Goal: Information Seeking & Learning: Learn about a topic

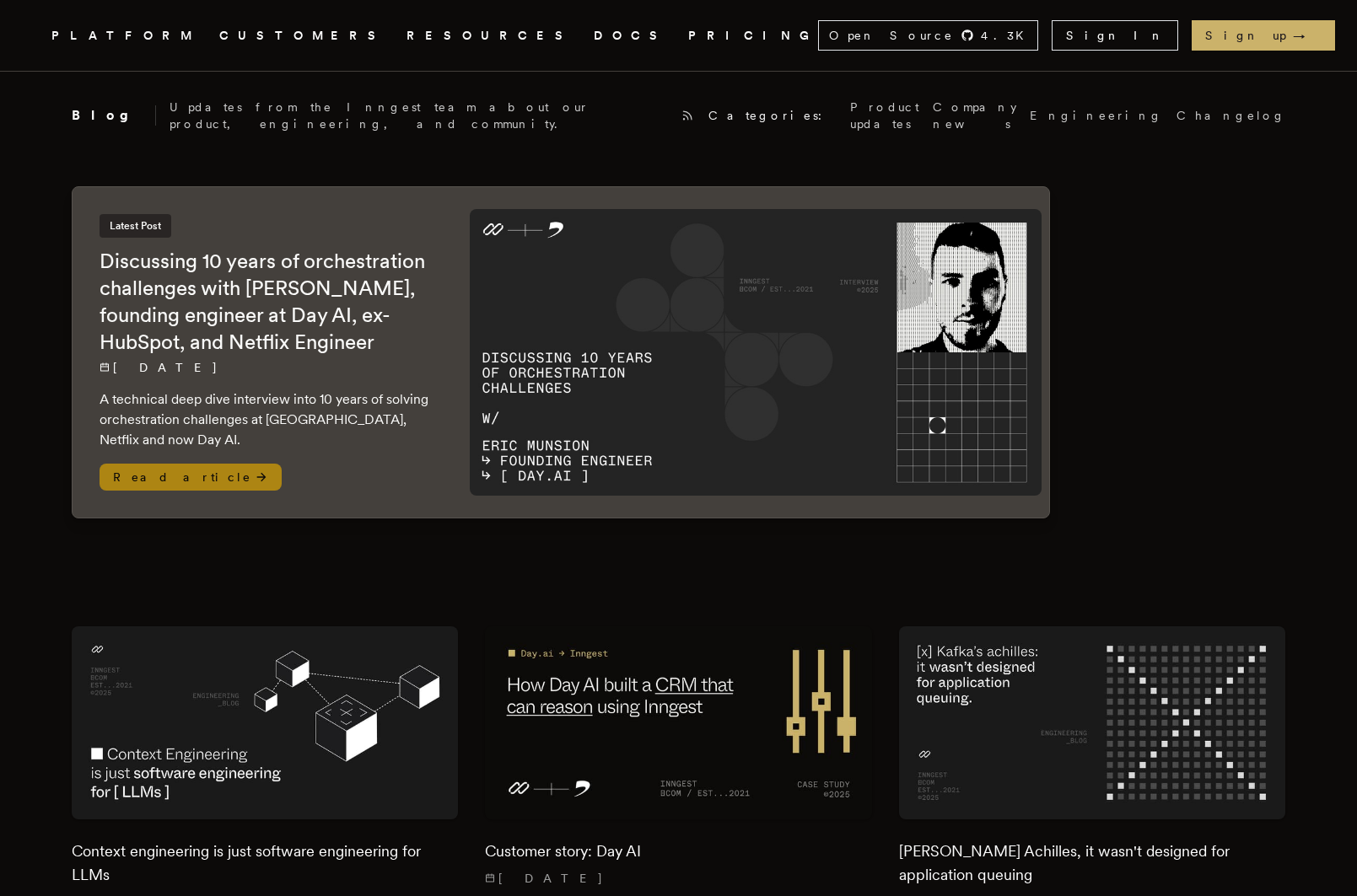
click at [735, 345] on img at bounding box center [756, 352] width 573 height 286
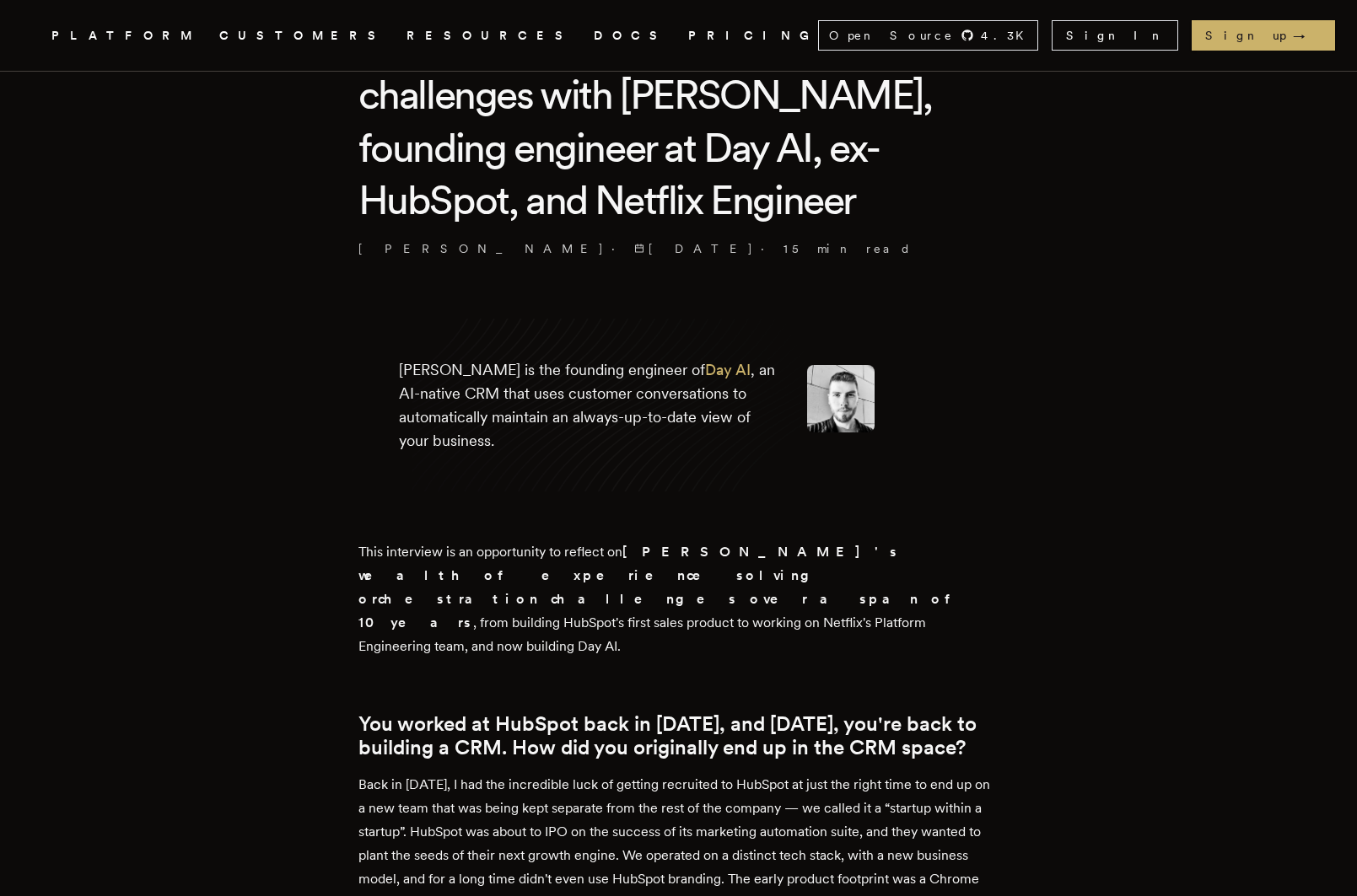
scroll to position [467, 0]
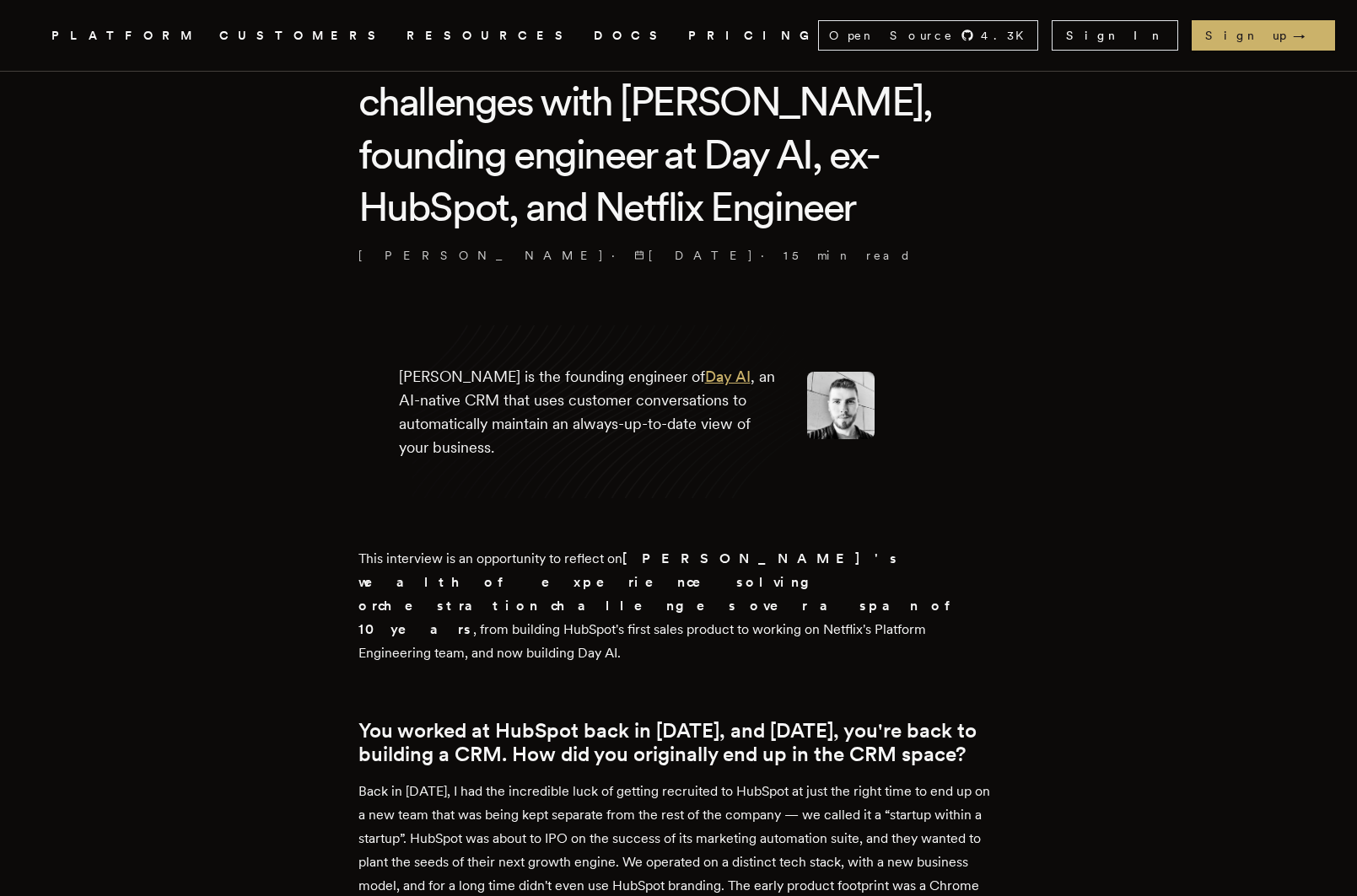
click at [705, 379] on link "Day AI" at bounding box center [728, 377] width 46 height 18
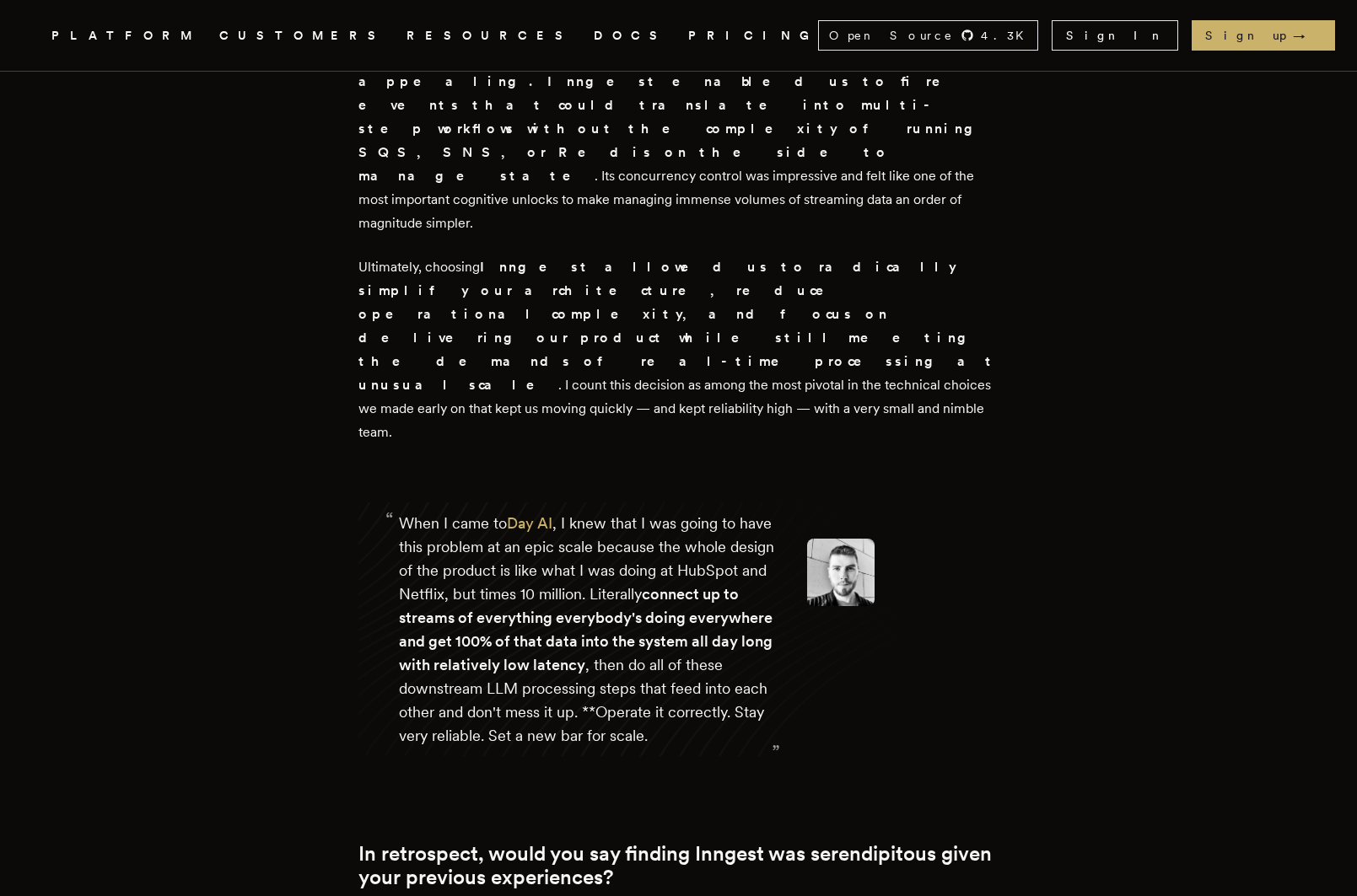
scroll to position [6281, 0]
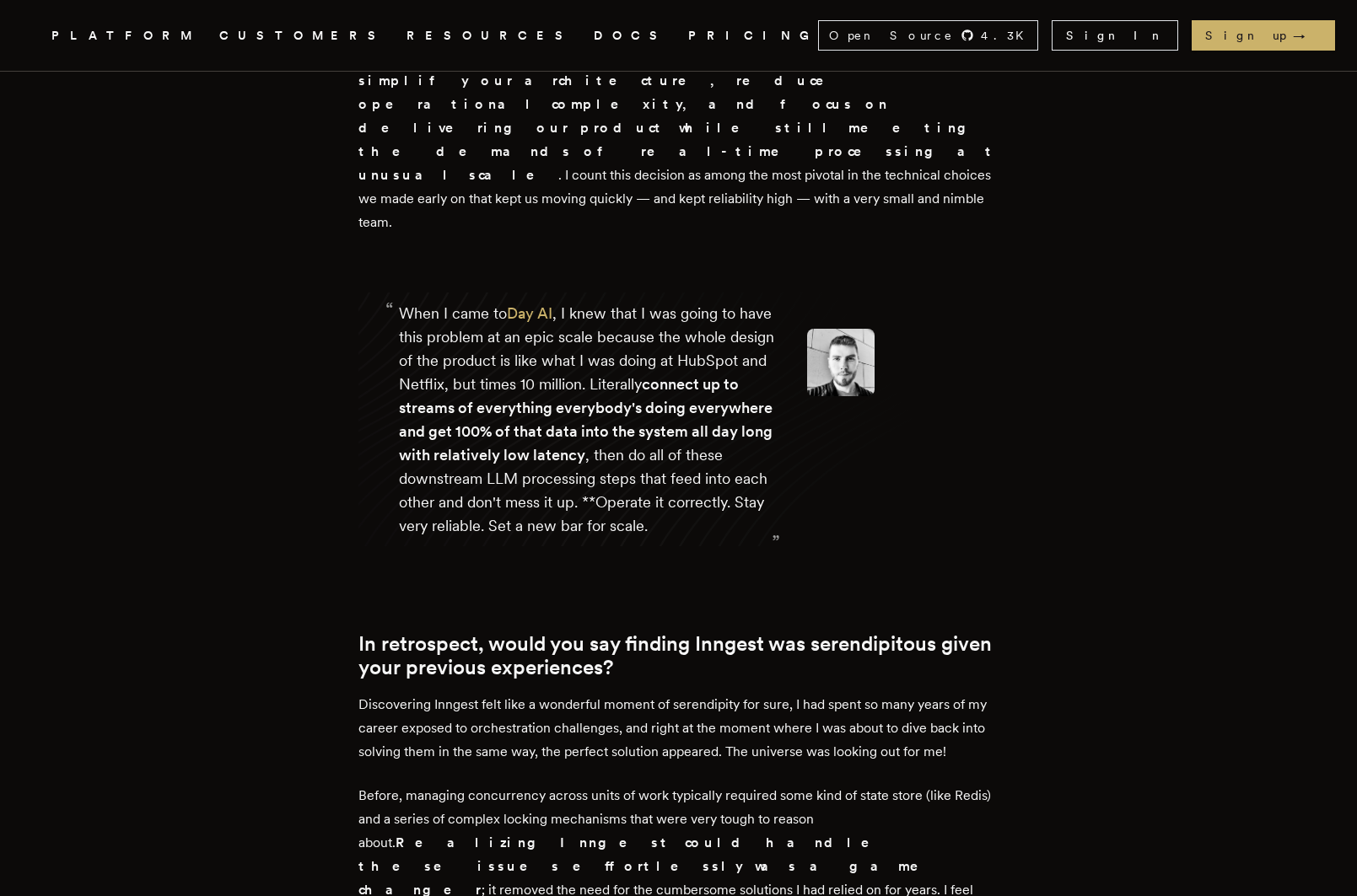
drag, startPoint x: 990, startPoint y: 507, endPoint x: 990, endPoint y: 587, distance: 80.0
drag, startPoint x: 1004, startPoint y: 569, endPoint x: 1013, endPoint y: 501, distance: 68.6
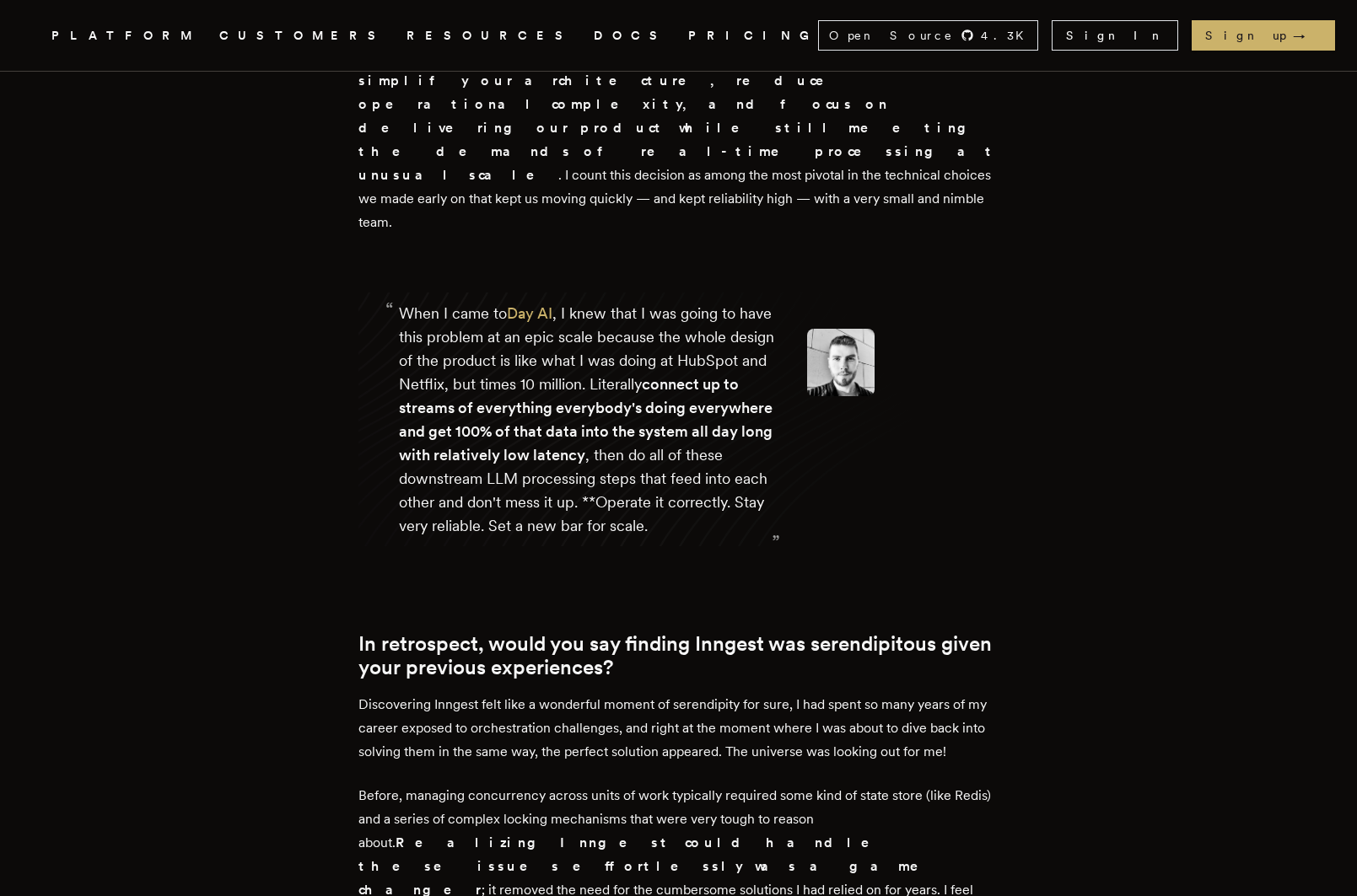
drag, startPoint x: 986, startPoint y: 500, endPoint x: 986, endPoint y: 546, distance: 46.0
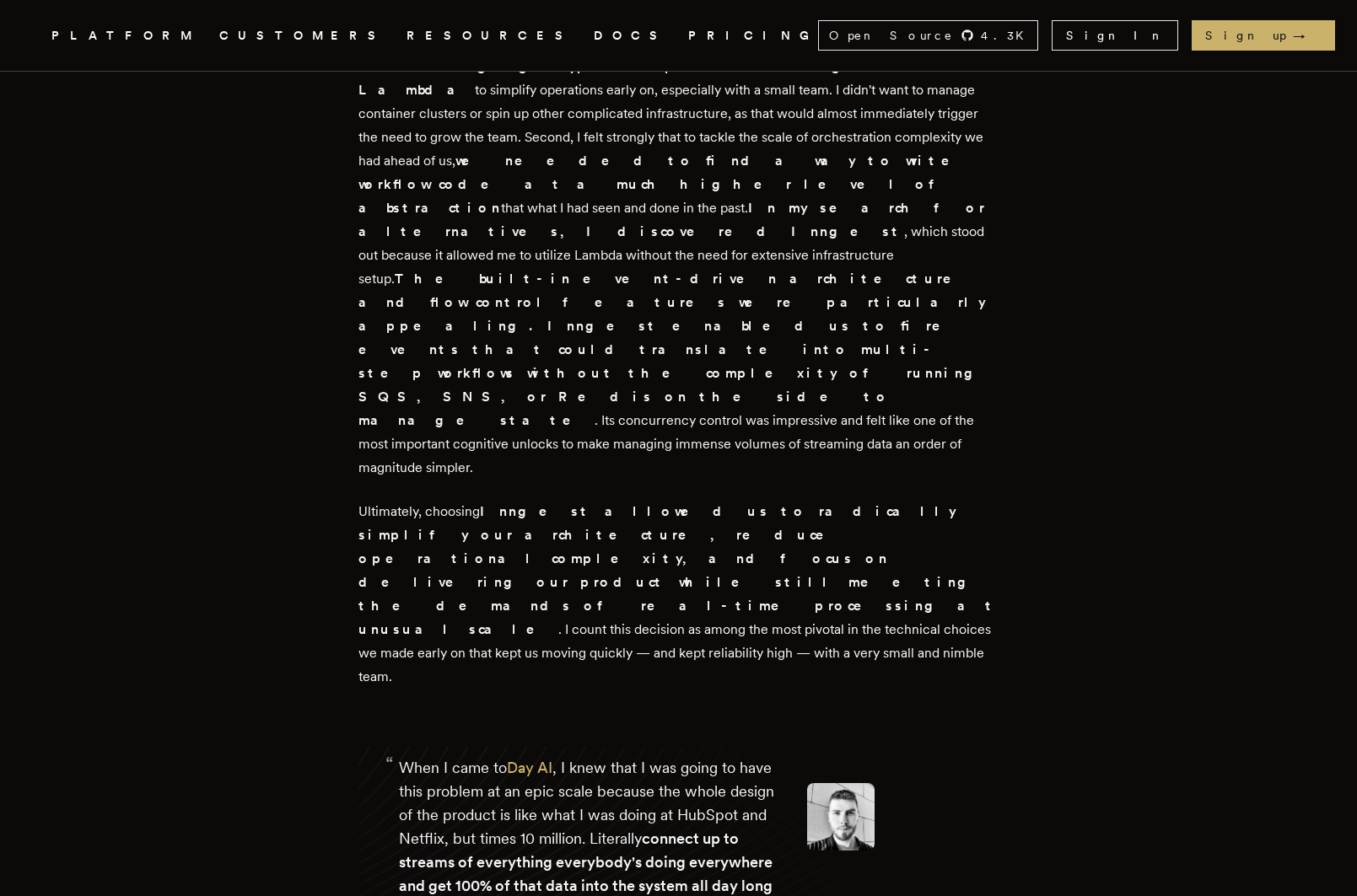
scroll to position [5823, 0]
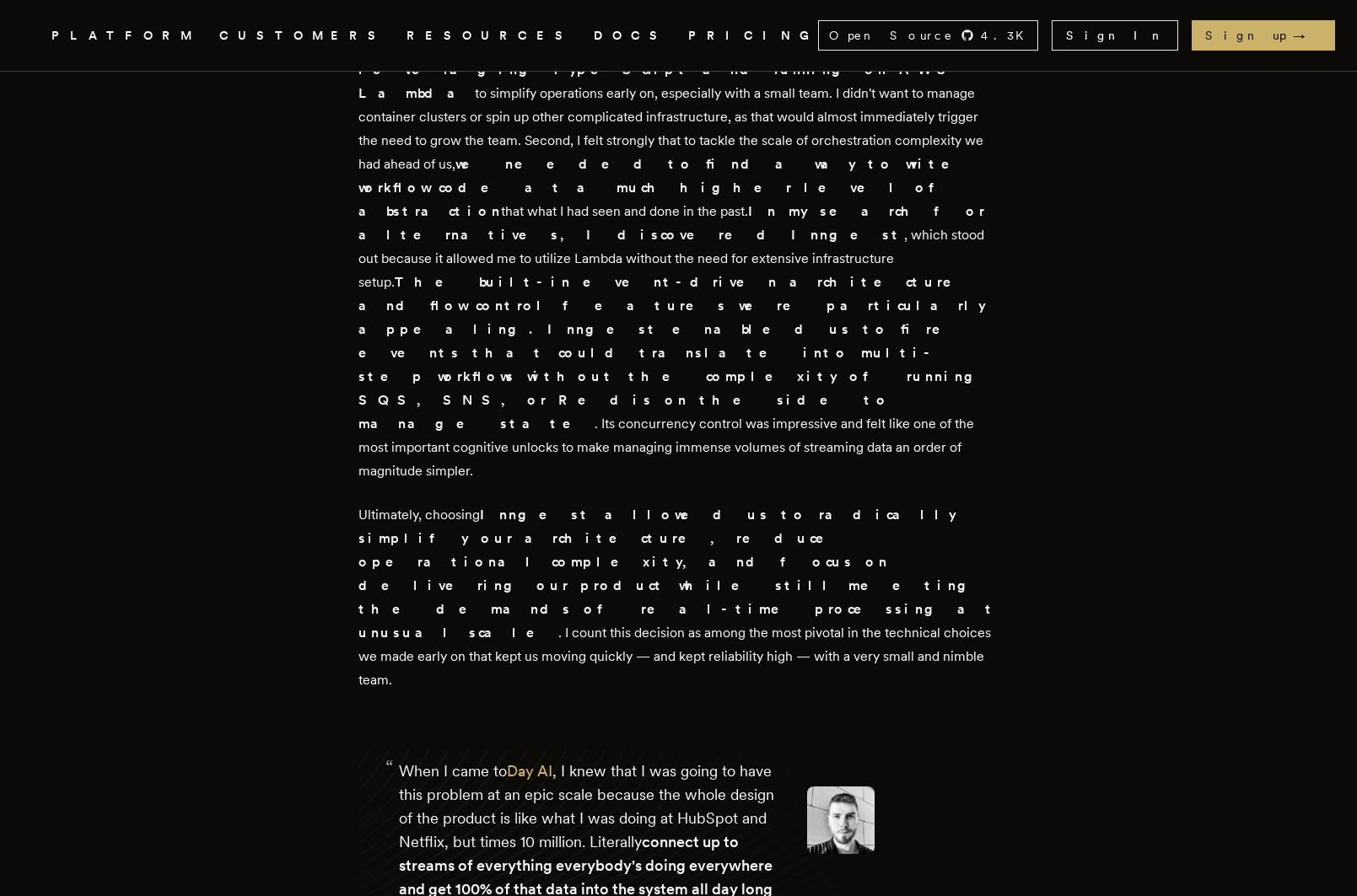
drag, startPoint x: 669, startPoint y: 516, endPoint x: 835, endPoint y: 644, distance: 209.6
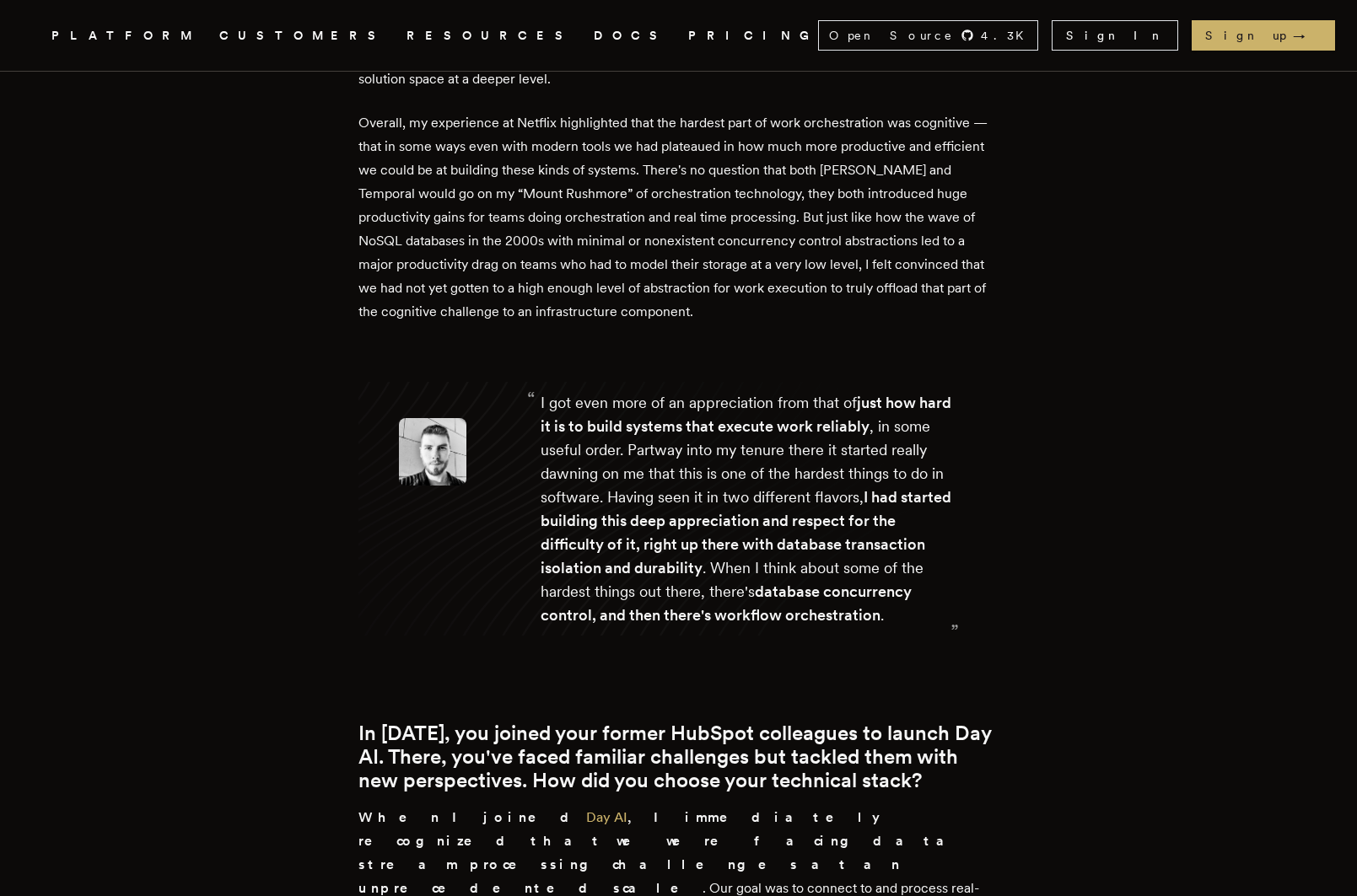
scroll to position [4699, 0]
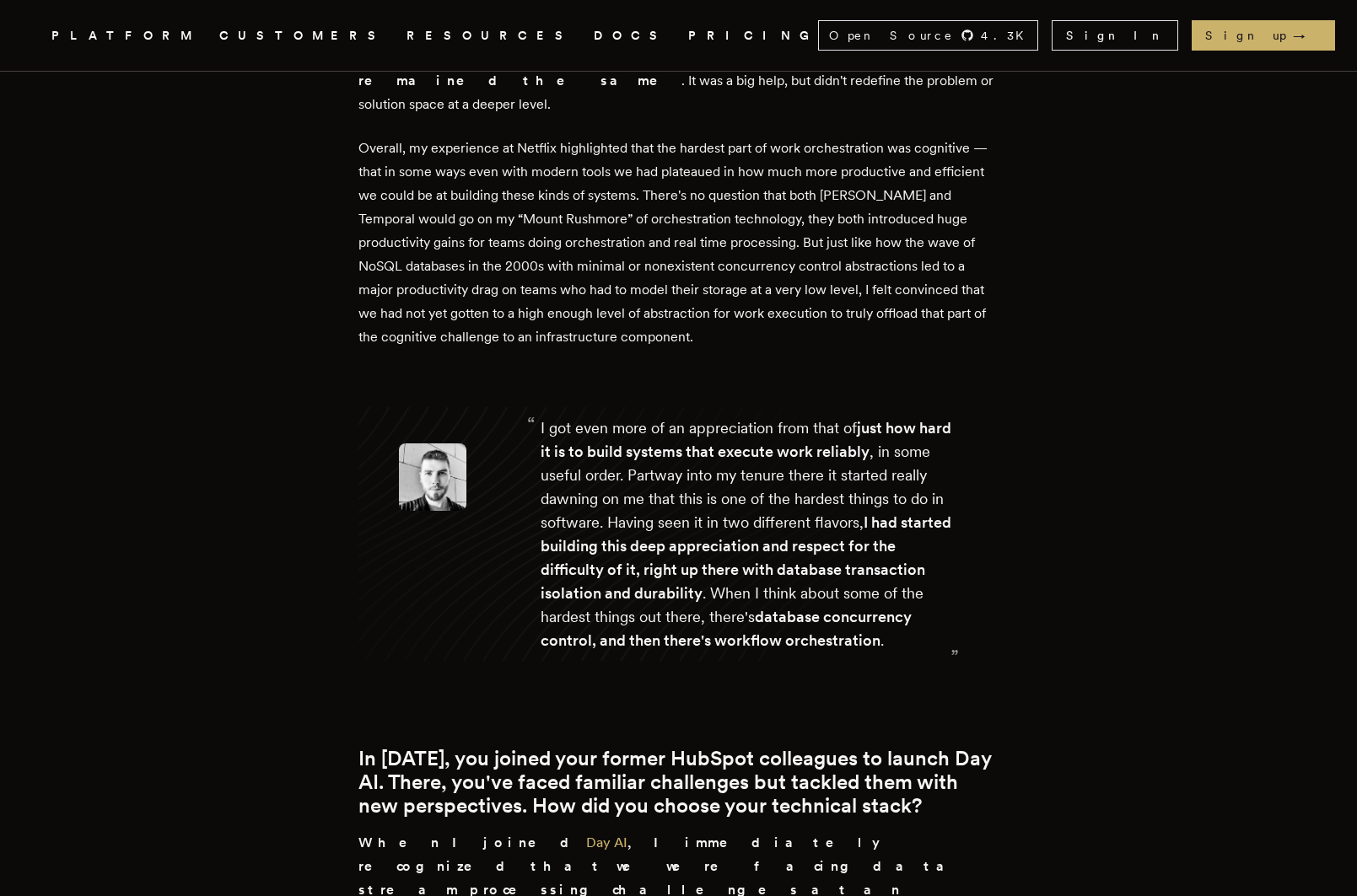
drag, startPoint x: 830, startPoint y: 683, endPoint x: 894, endPoint y: 466, distance: 226.2
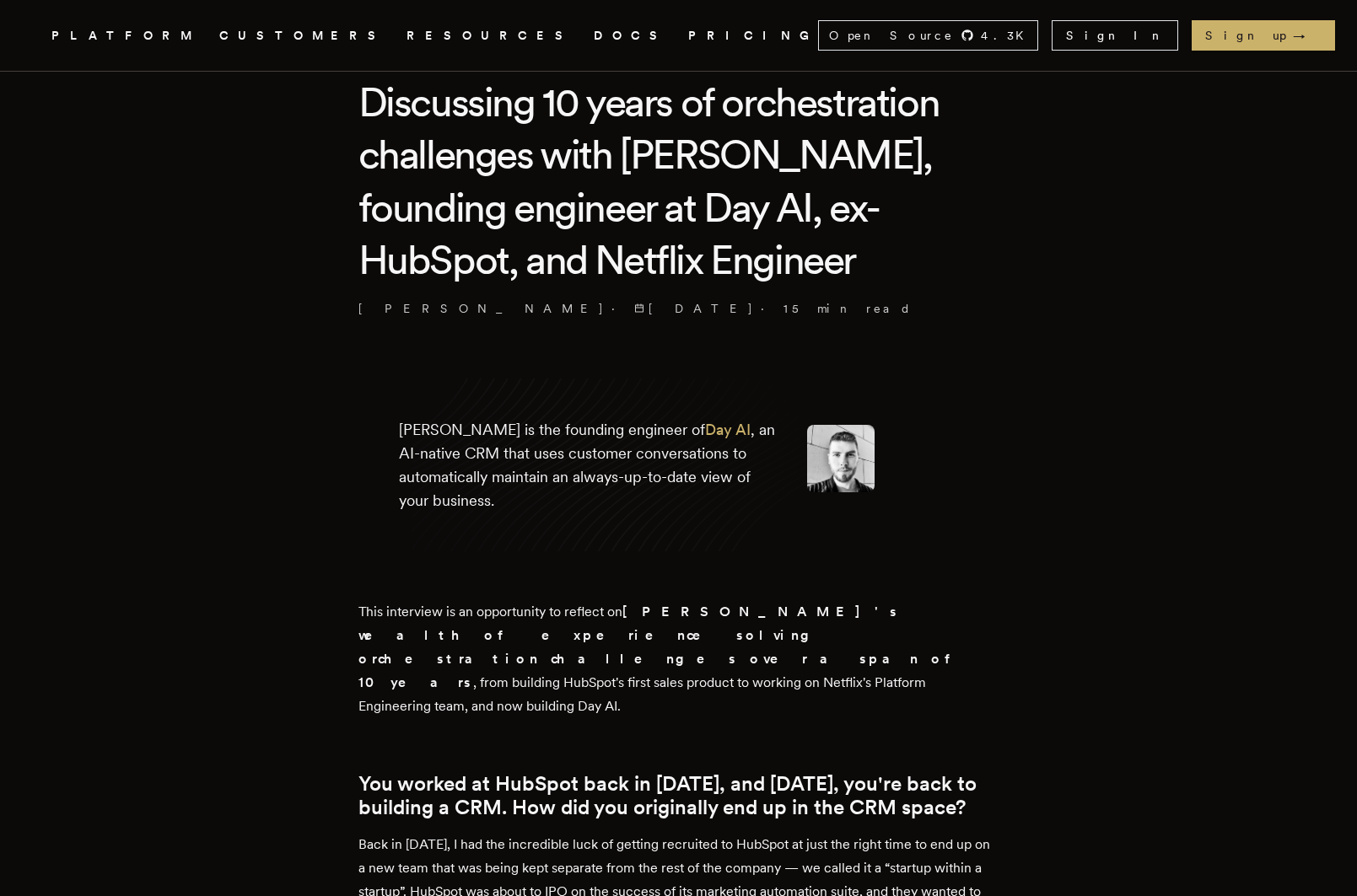
scroll to position [0, 0]
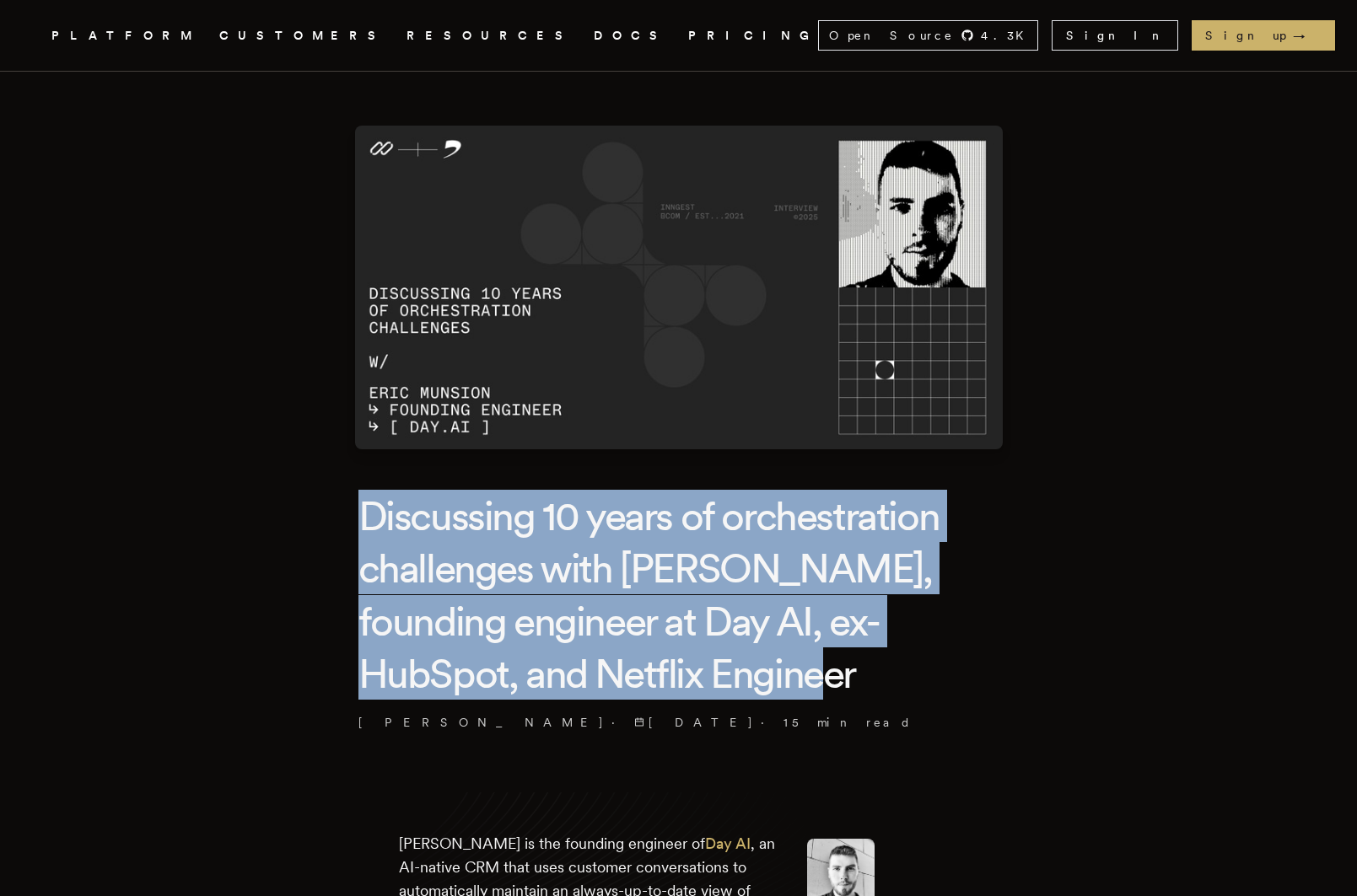
drag, startPoint x: 307, startPoint y: 494, endPoint x: 896, endPoint y: 692, distance: 621.4
click at [896, 692] on h1 "Discussing 10 years of orchestration challenges with Erik Munson, founding engi…" at bounding box center [679, 595] width 641 height 211
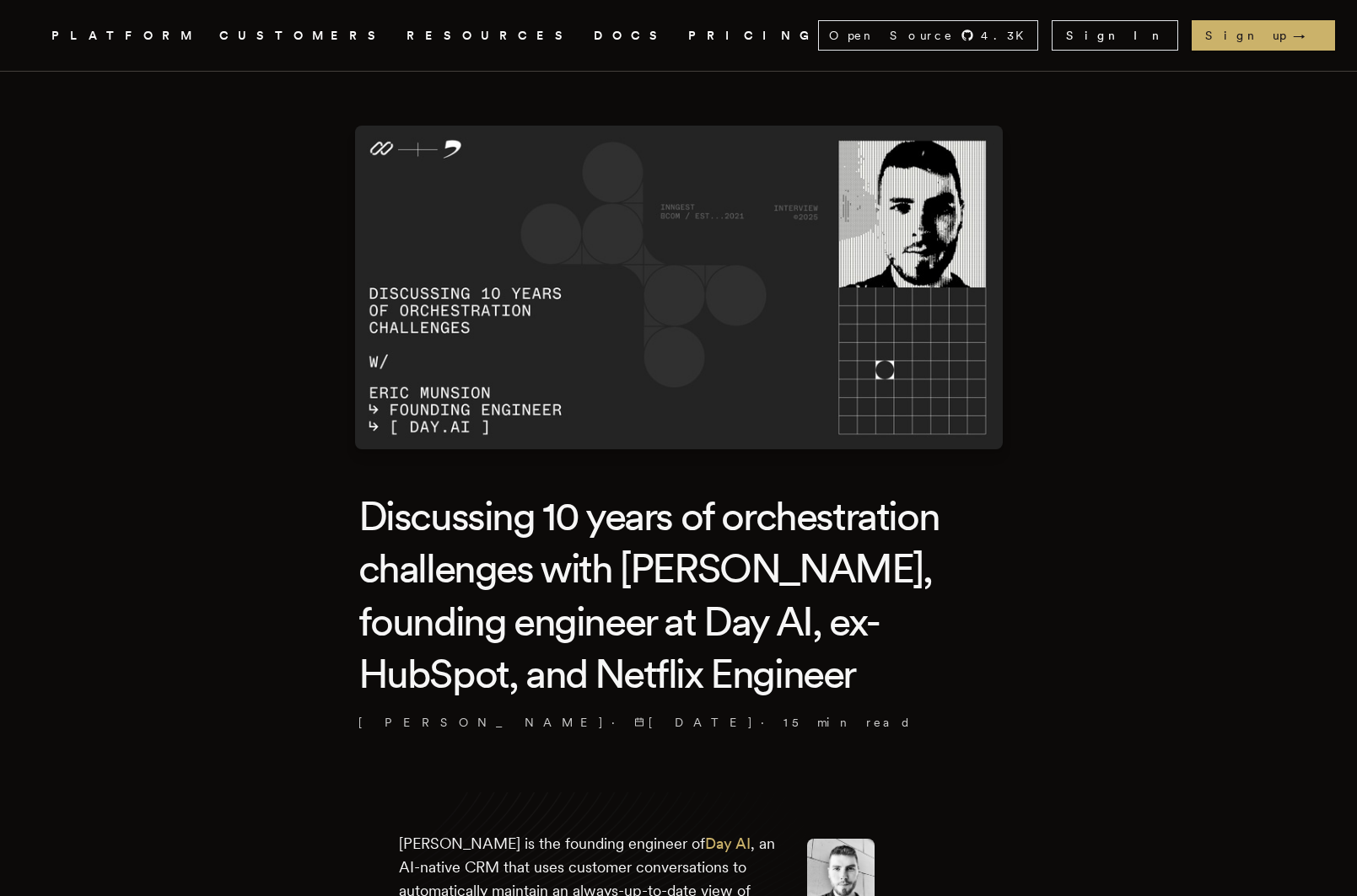
click at [896, 692] on h1 "Discussing 10 years of orchestration challenges with Erik Munson, founding engi…" at bounding box center [679, 595] width 641 height 211
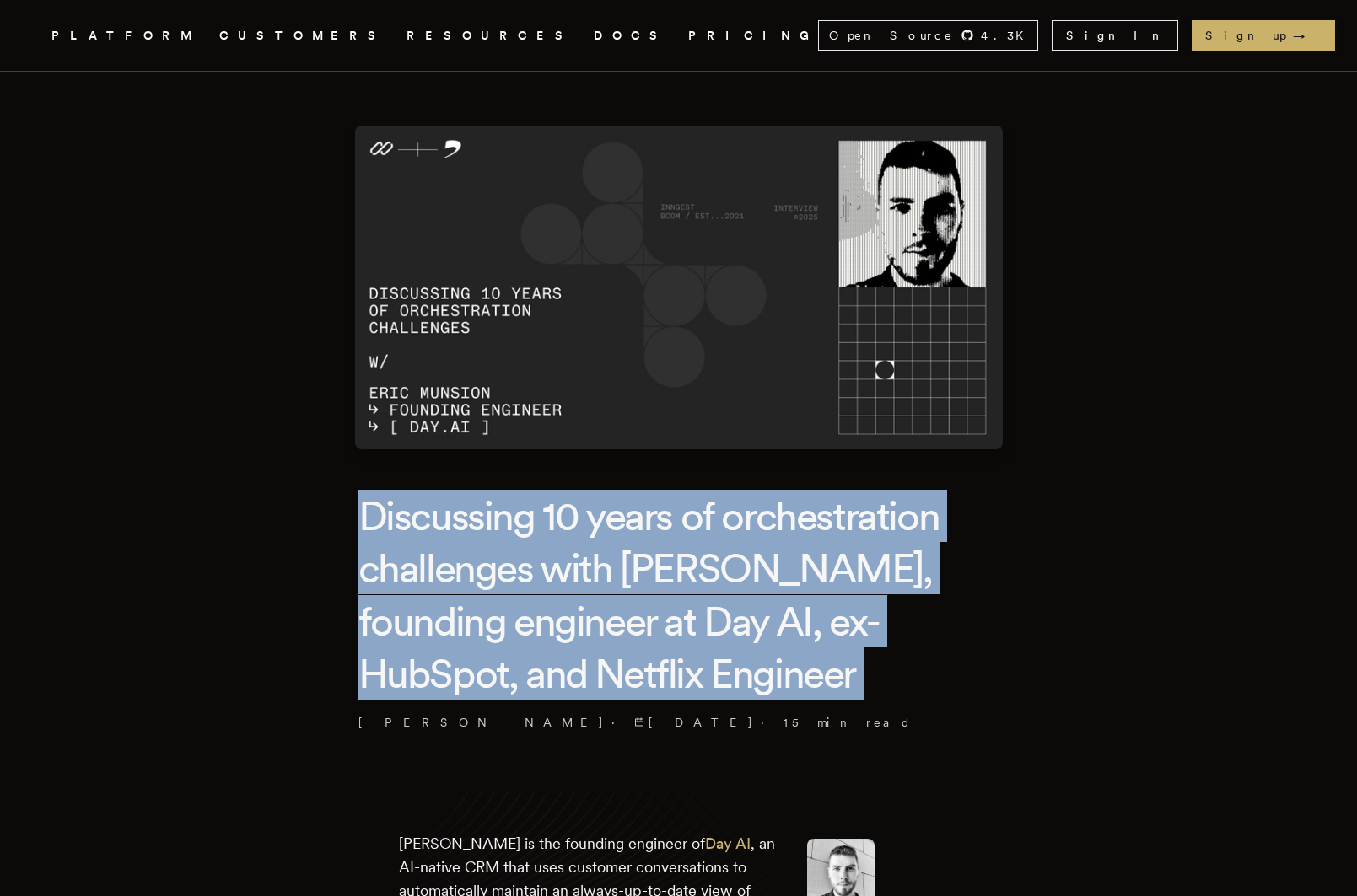
click at [896, 692] on h1 "Discussing 10 years of orchestration challenges with Erik Munson, founding engi…" at bounding box center [679, 595] width 641 height 211
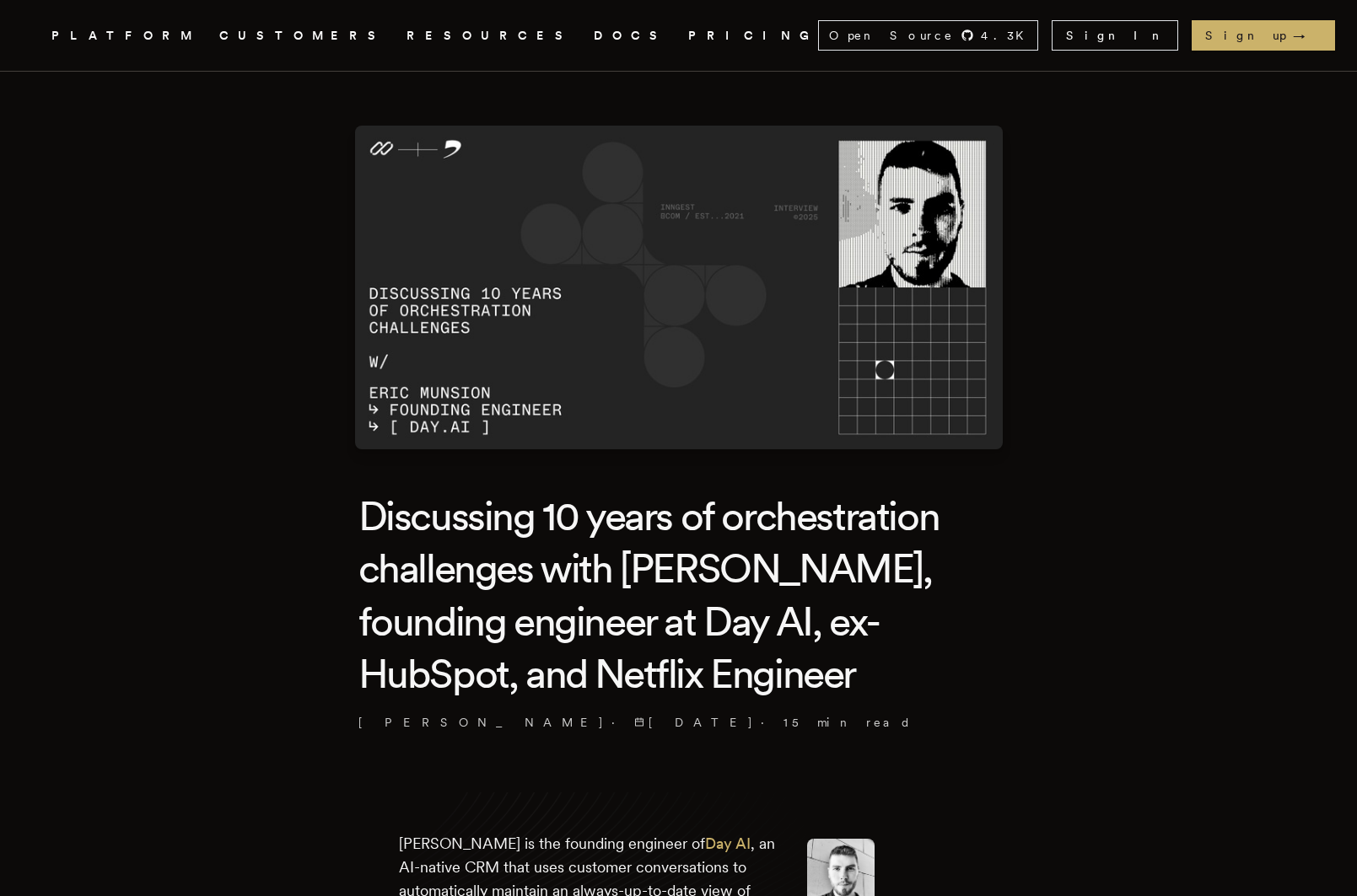
click at [896, 692] on h1 "Discussing 10 years of orchestration challenges with Erik Munson, founding engi…" at bounding box center [679, 595] width 641 height 211
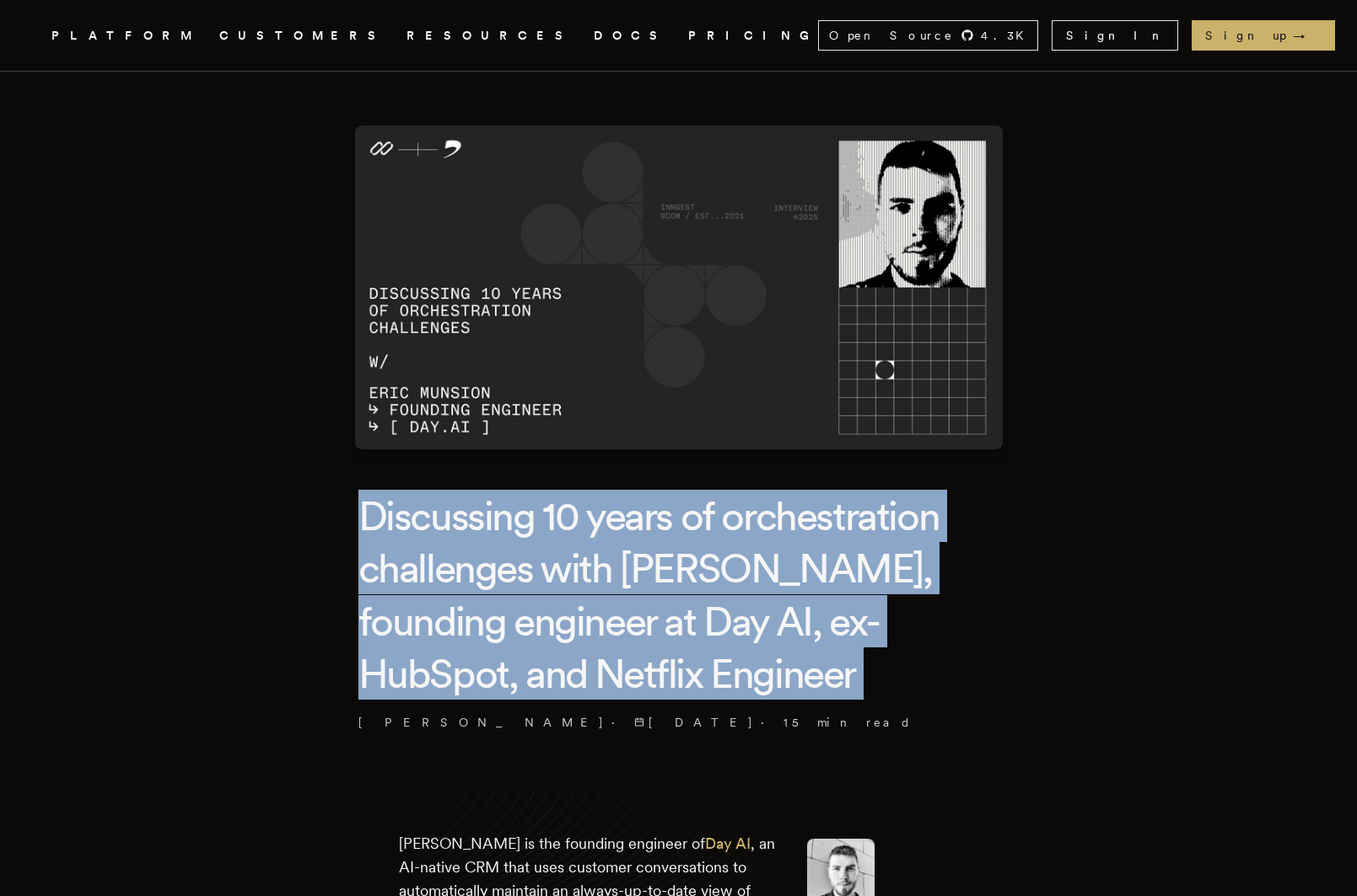
click at [969, 689] on h1 "Discussing 10 years of orchestration challenges with Erik Munson, founding engi…" at bounding box center [679, 595] width 641 height 211
